Goal: Transaction & Acquisition: Obtain resource

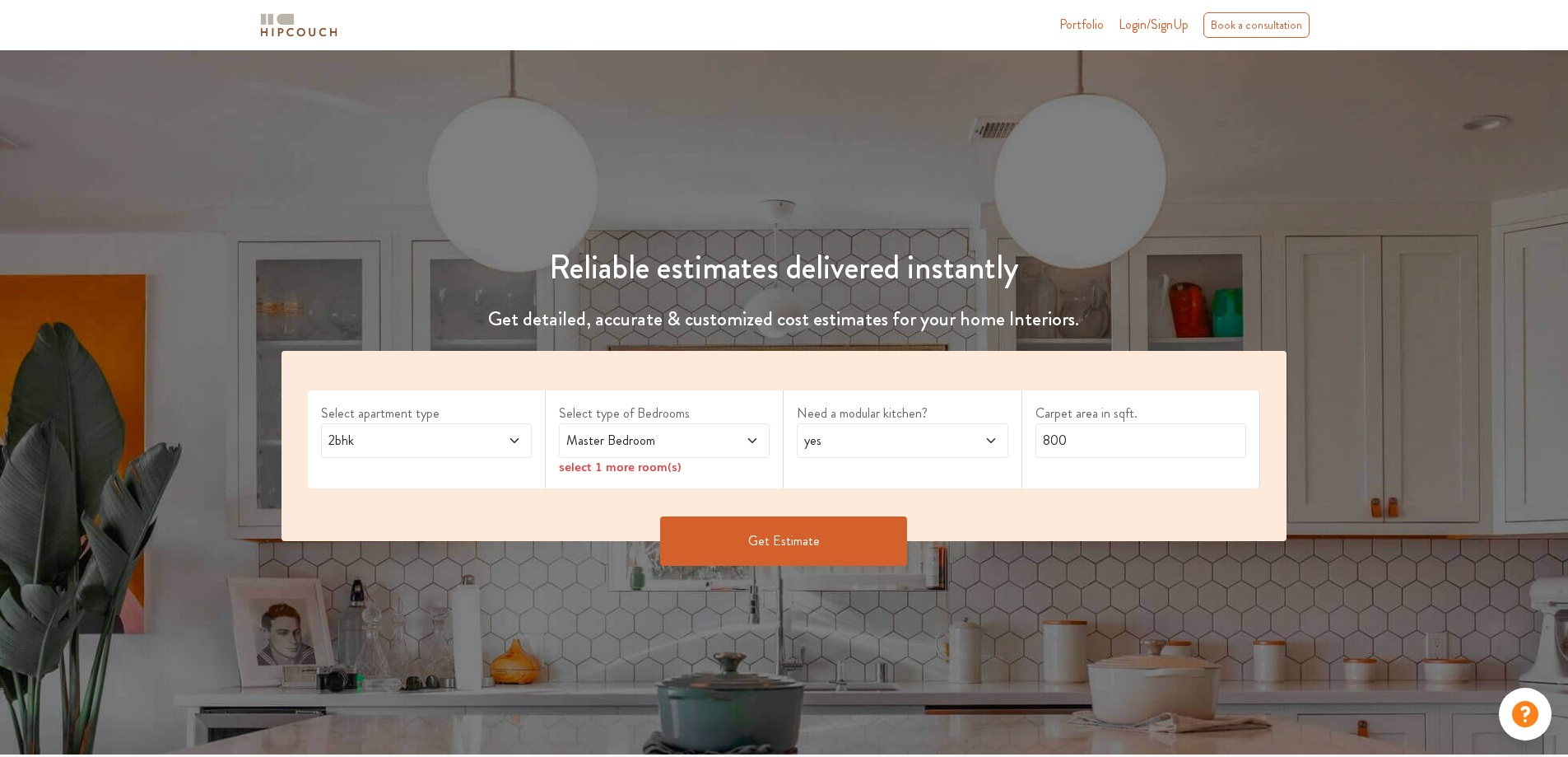
click at [753, 444] on icon at bounding box center [752, 441] width 13 height 13
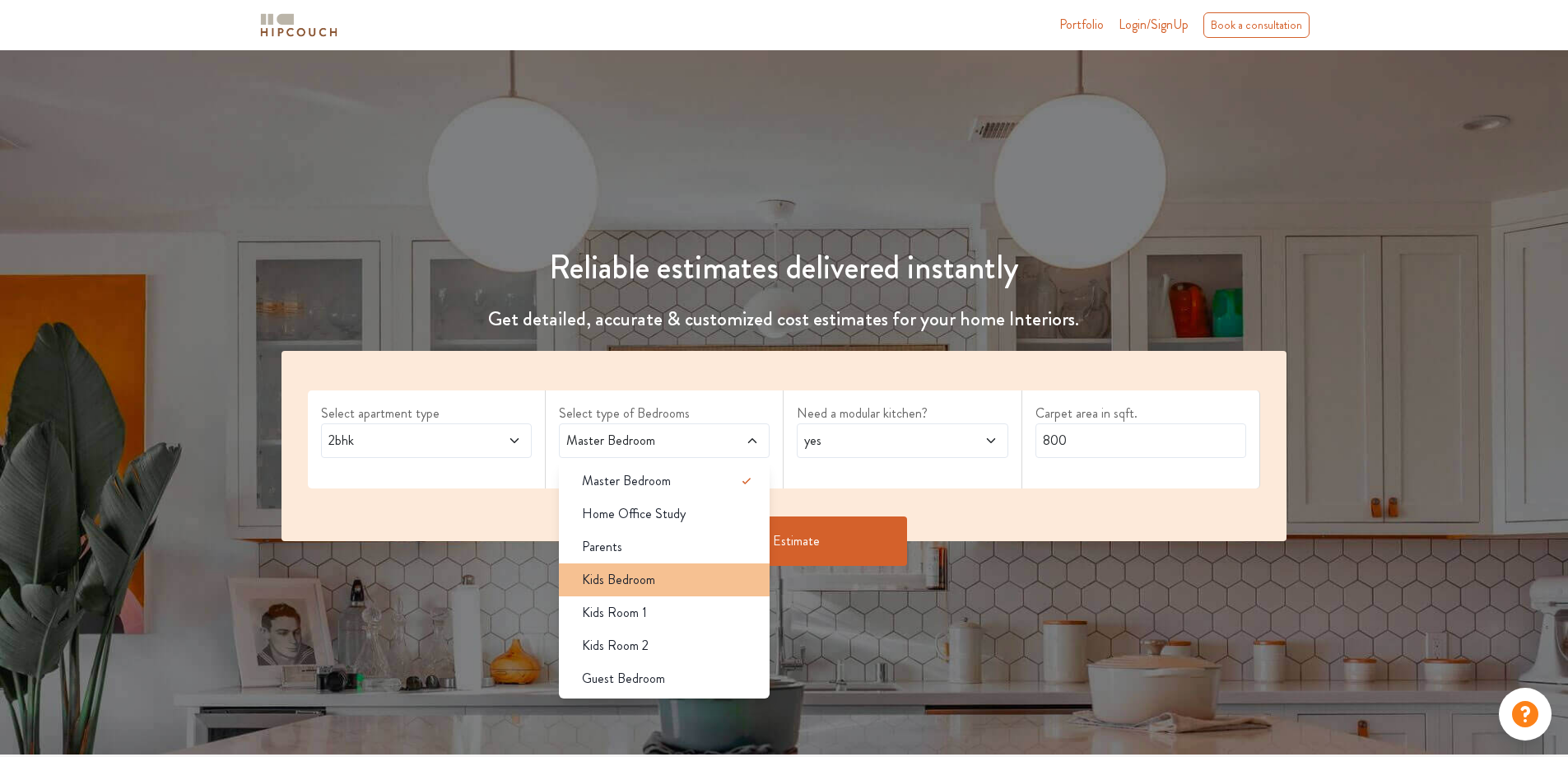
click at [664, 572] on div "Kids Bedroom" at bounding box center [669, 579] width 201 height 20
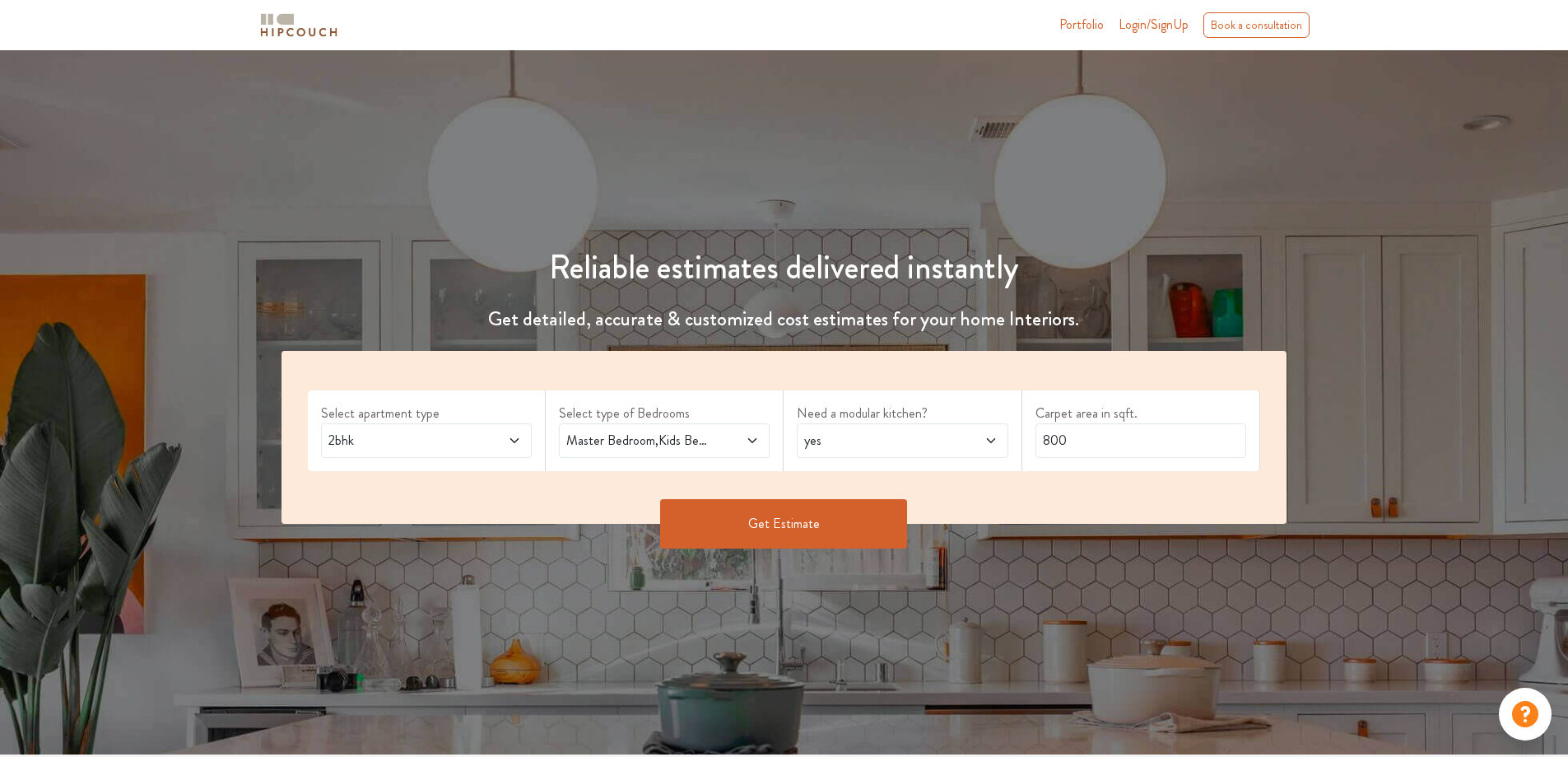
click at [941, 449] on span "yes" at bounding box center [875, 441] width 148 height 20
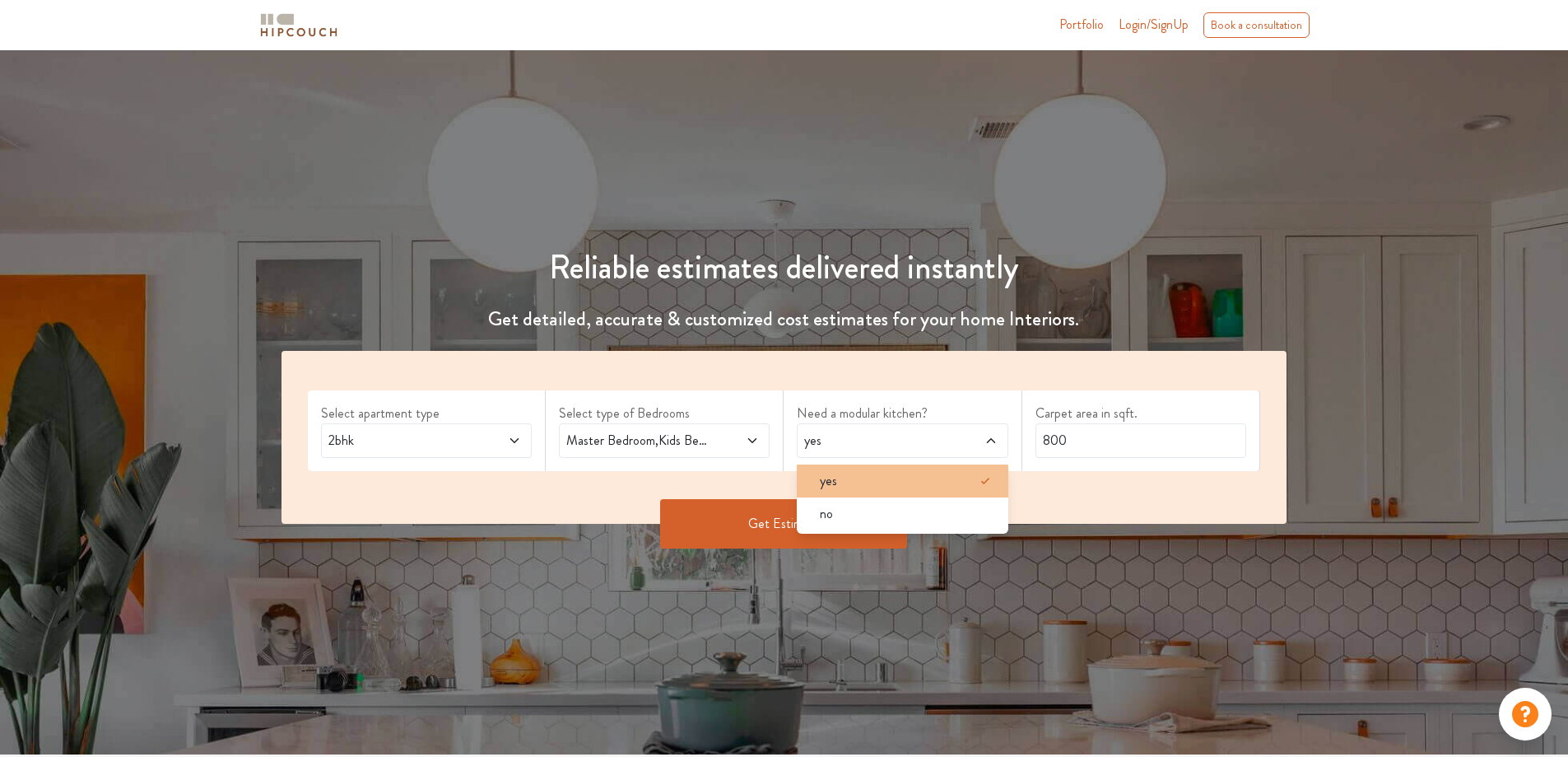
click at [935, 481] on div "yes" at bounding box center [907, 480] width 201 height 20
click at [1082, 443] on input "800" at bounding box center [1140, 441] width 211 height 35
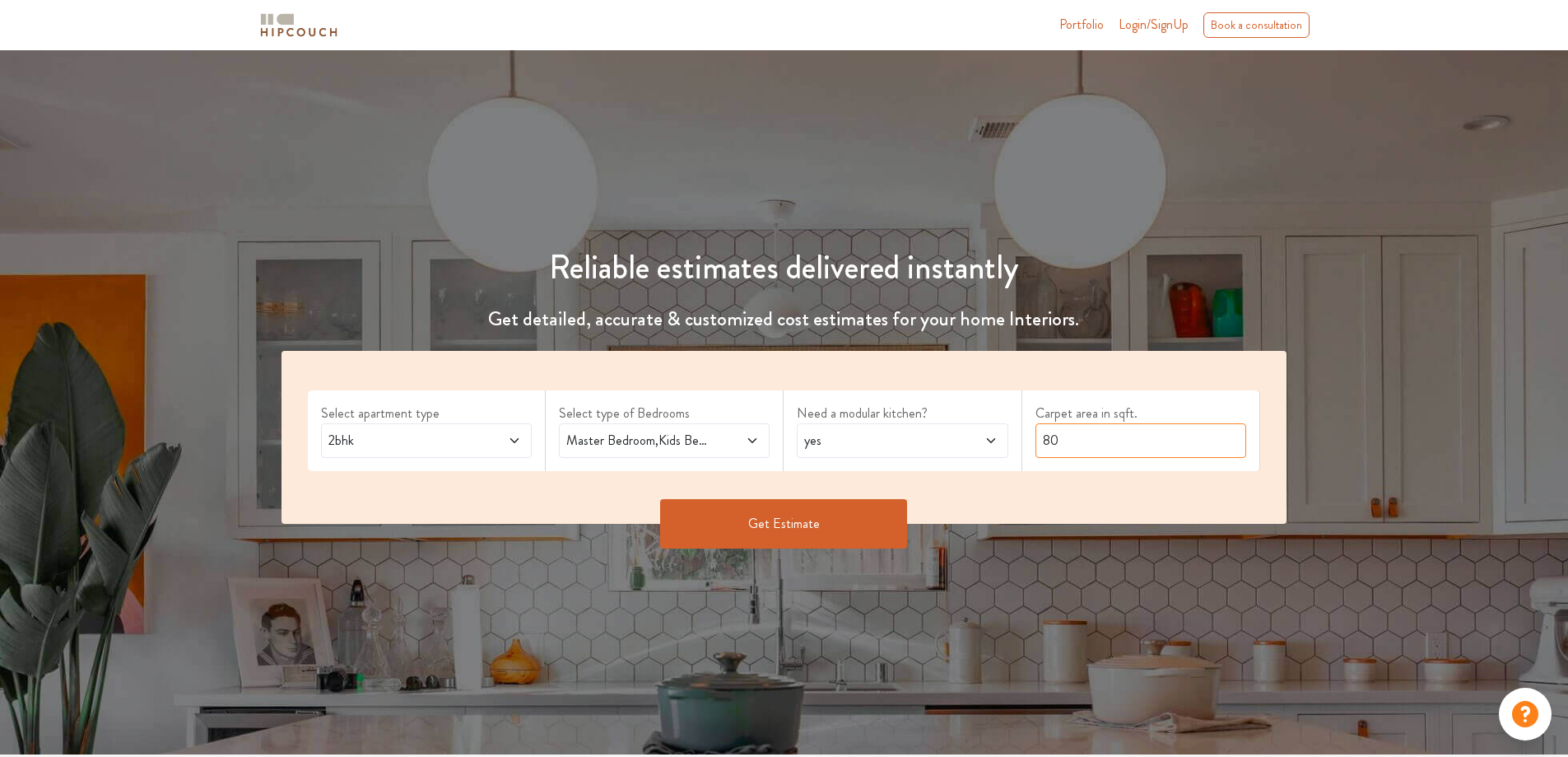
type input "8"
type input "1000"
click at [809, 533] on button "Get Estimate" at bounding box center [783, 524] width 247 height 49
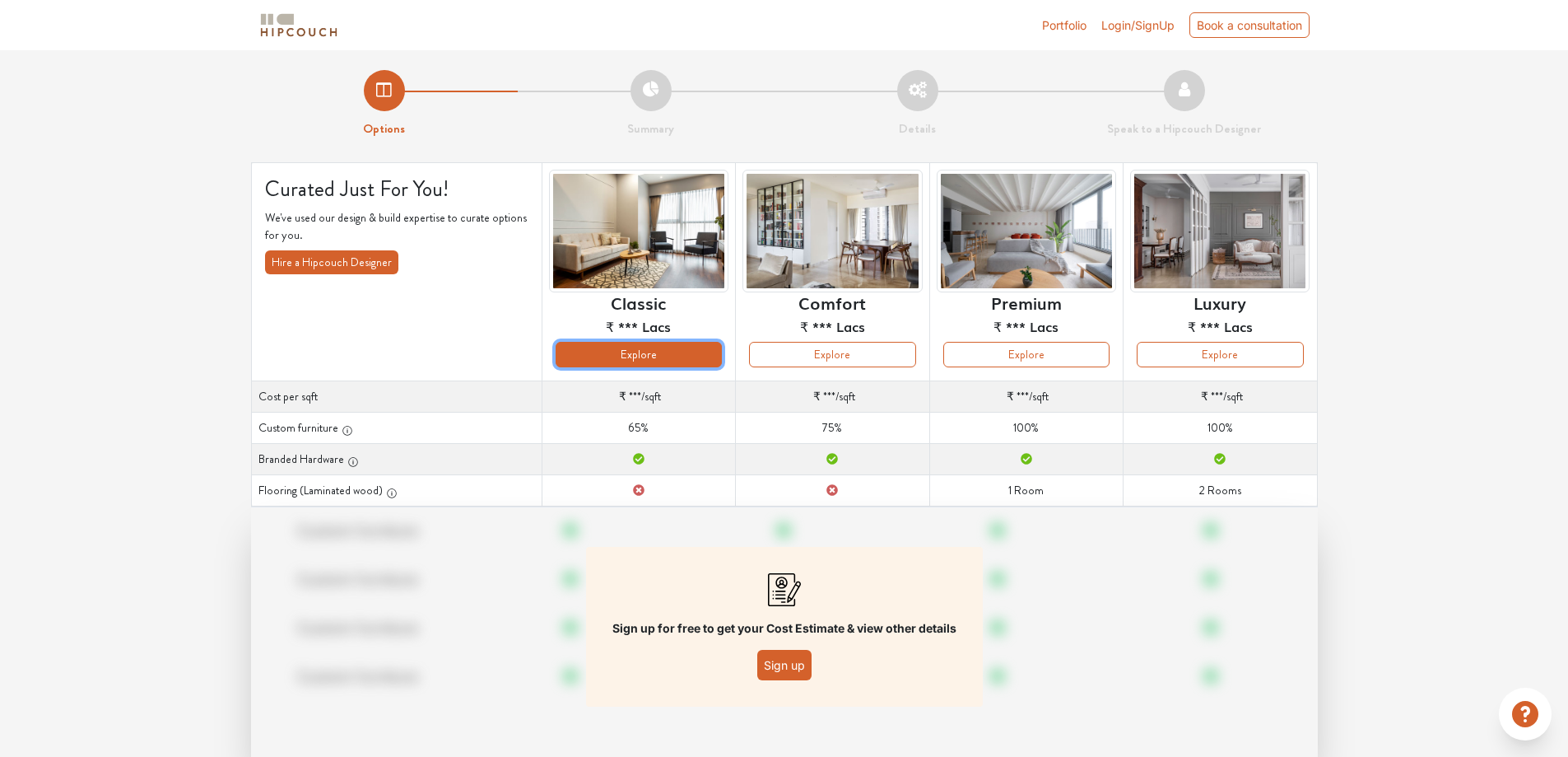
click at [669, 354] on button "Explore" at bounding box center [639, 354] width 167 height 26
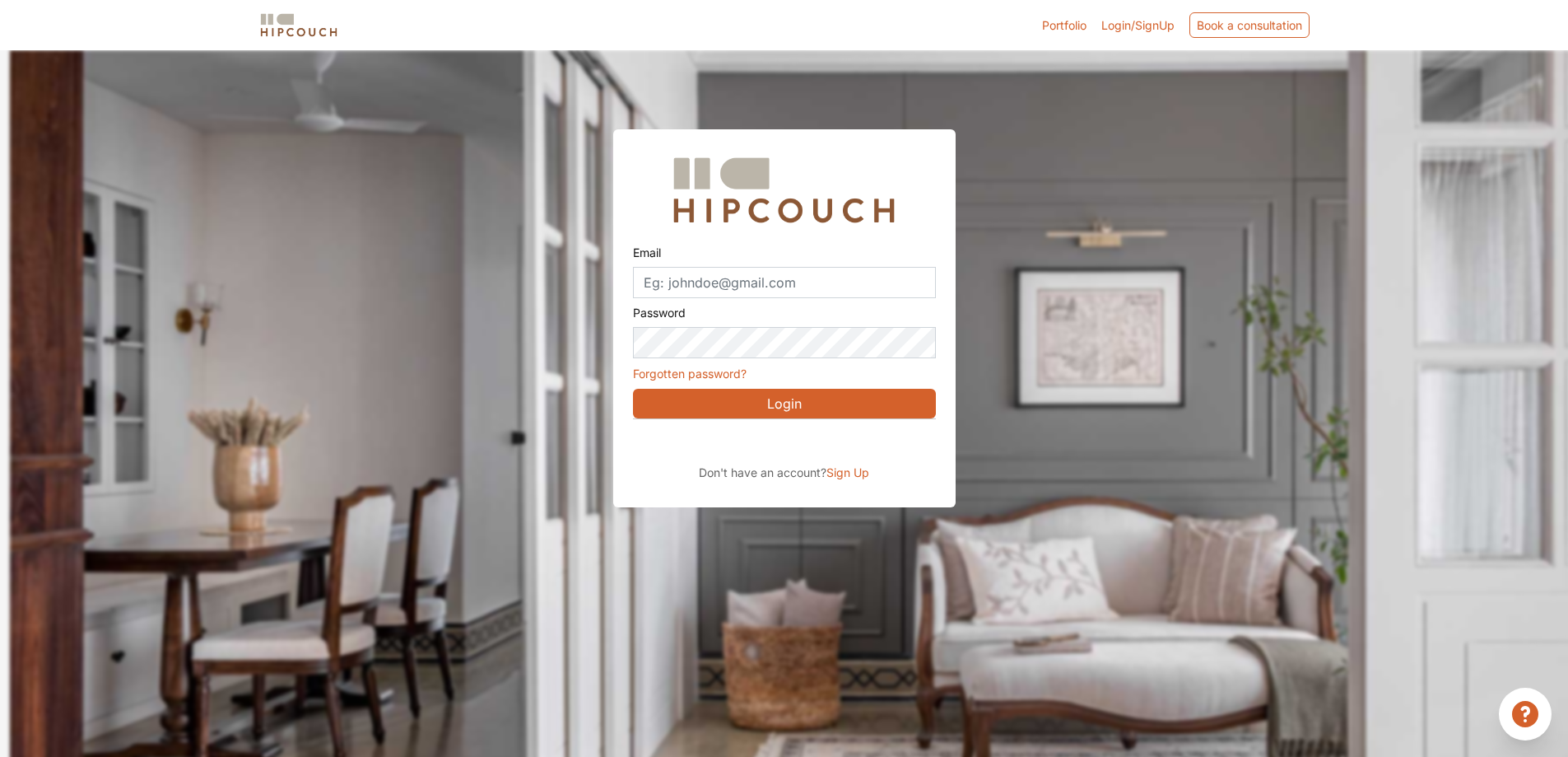
click at [1056, 28] on link "Portfolio" at bounding box center [1063, 25] width 45 height 17
